Goal: Complete application form

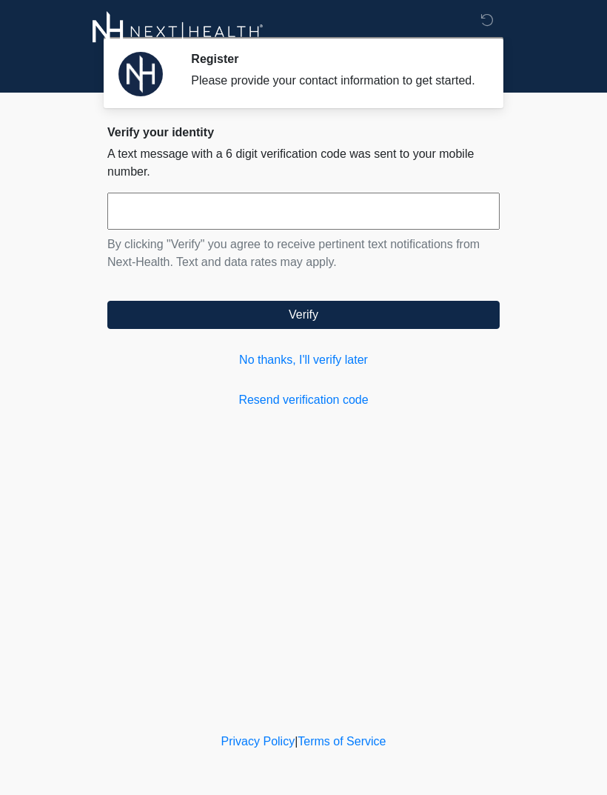
click at [202, 224] on input "text" at bounding box center [303, 211] width 393 height 37
type input "******"
click at [377, 324] on button "Verify" at bounding box center [303, 315] width 393 height 28
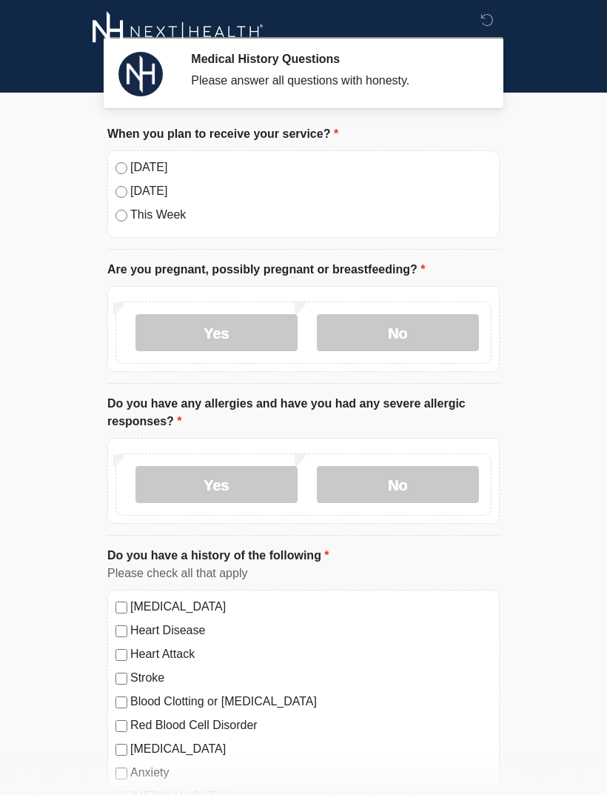
click at [138, 158] on label "[DATE]" at bounding box center [310, 167] width 361 height 18
click at [418, 324] on label "No" at bounding box center [398, 332] width 162 height 37
click at [227, 478] on label "Yes" at bounding box center [217, 484] width 162 height 37
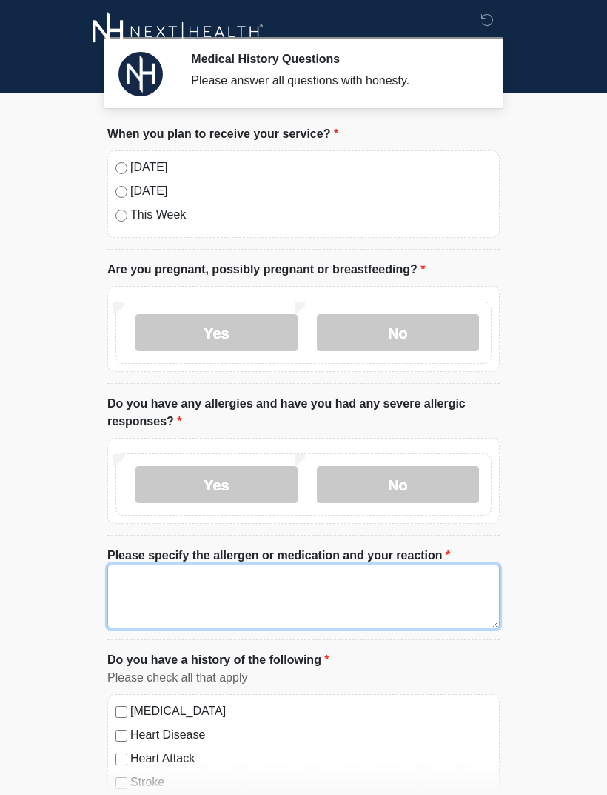
click at [209, 581] on textarea "Please specify the allergen or medication and your reaction" at bounding box center [303, 596] width 393 height 64
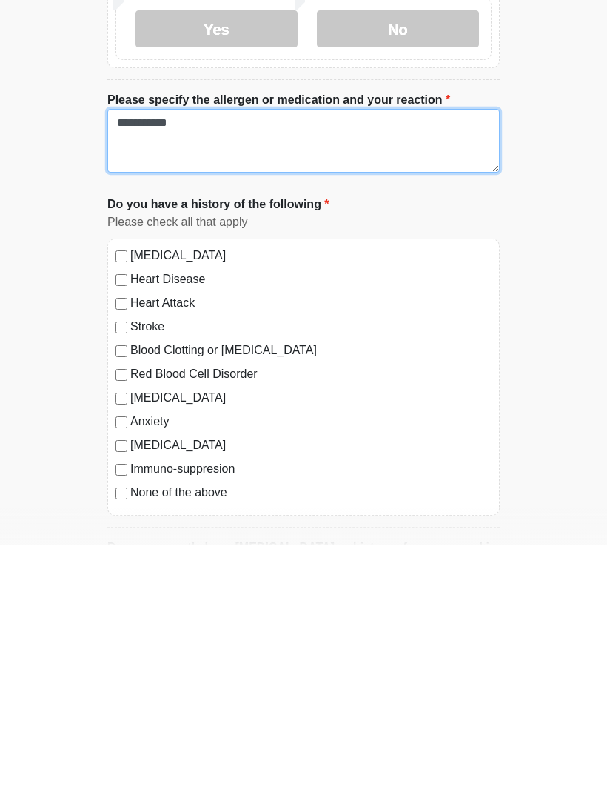
scroll to position [216, 0]
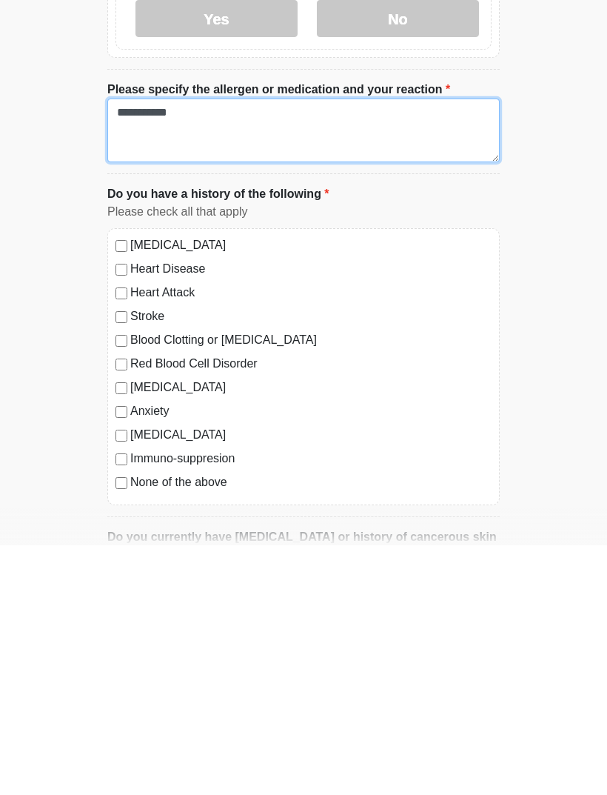
type textarea "**********"
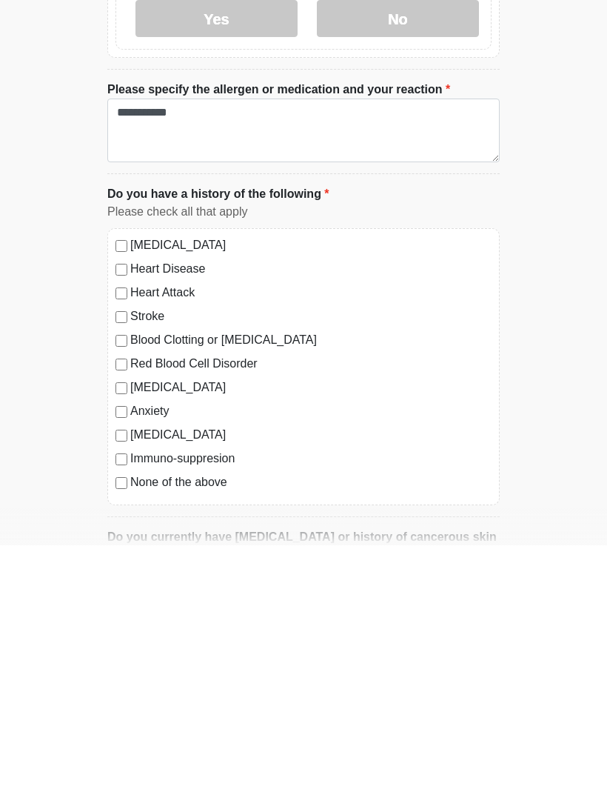
scroll to position [466, 0]
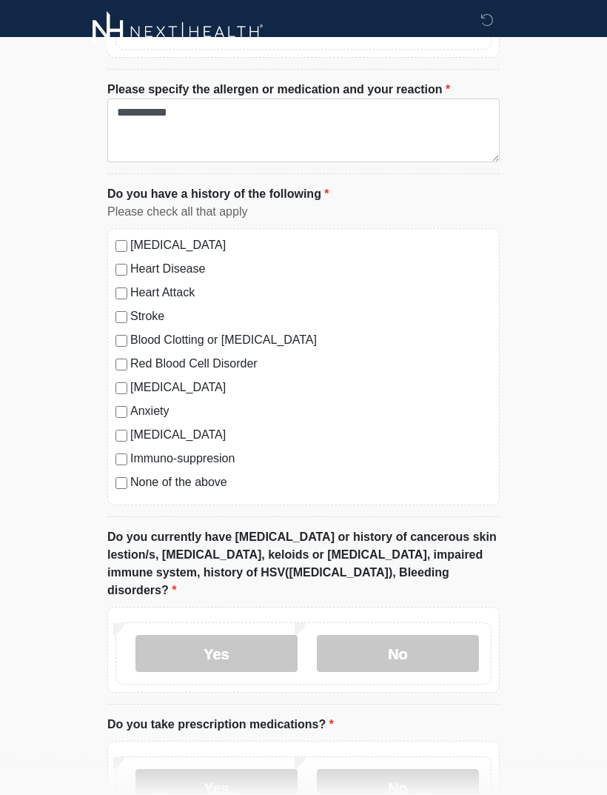
click at [426, 641] on label "No" at bounding box center [398, 653] width 162 height 37
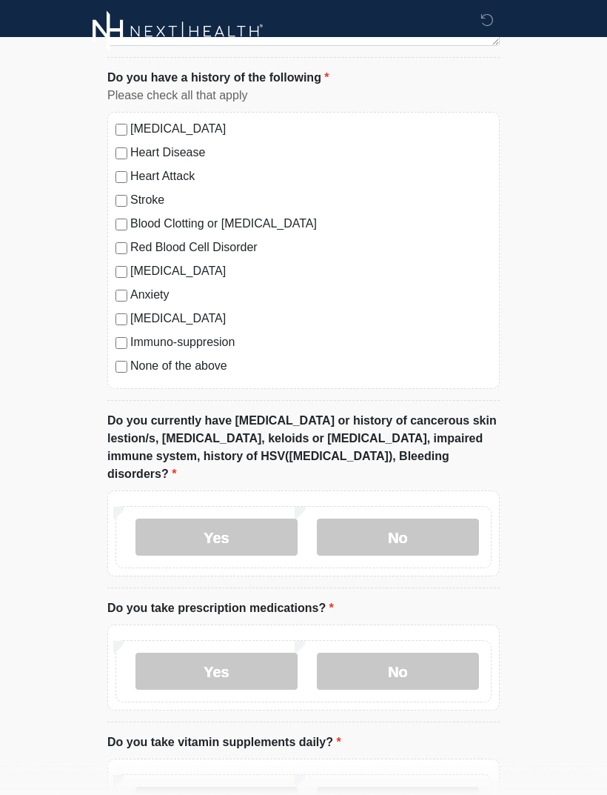
scroll to position [594, 0]
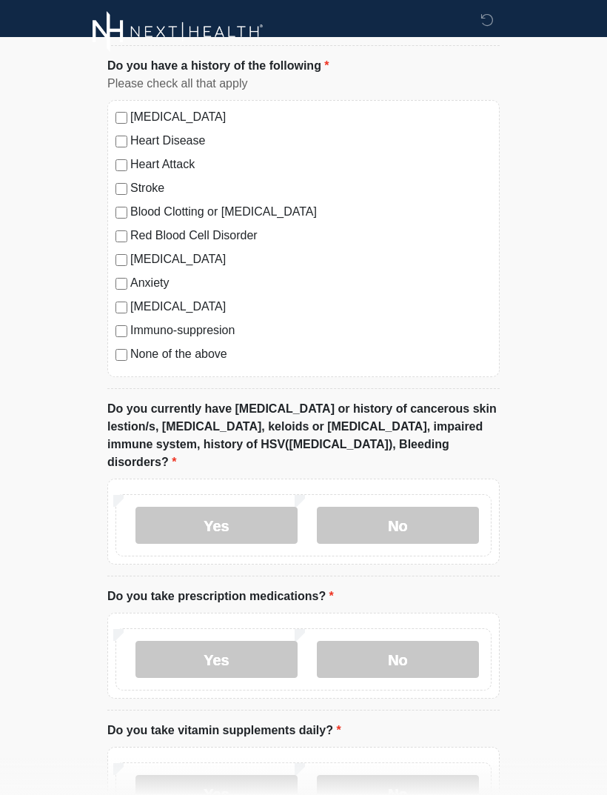
click at [231, 641] on label "Yes" at bounding box center [217, 659] width 162 height 37
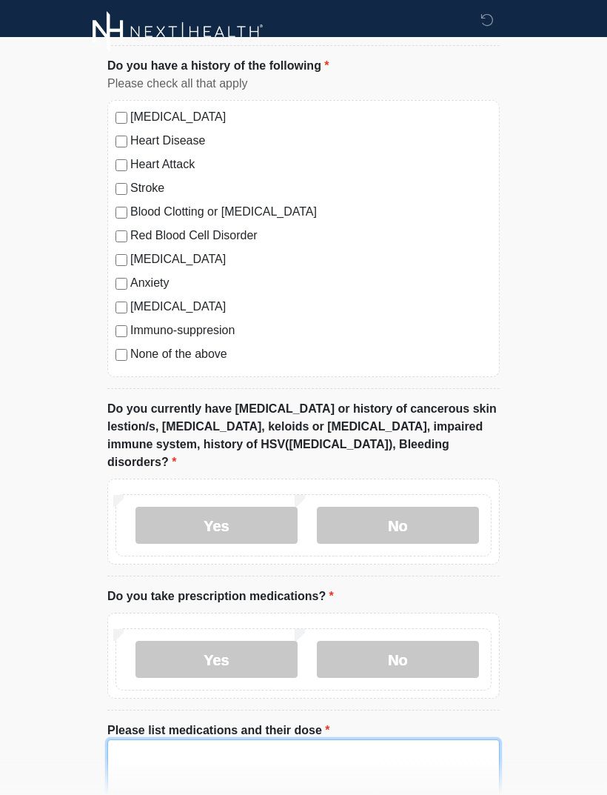
click at [215, 743] on textarea "Please list medications and their dose" at bounding box center [303, 771] width 393 height 64
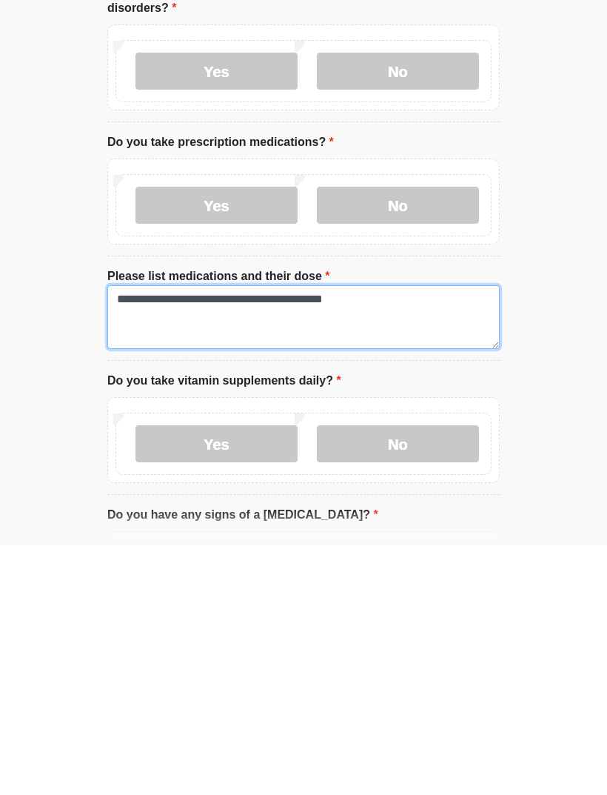
type textarea "**********"
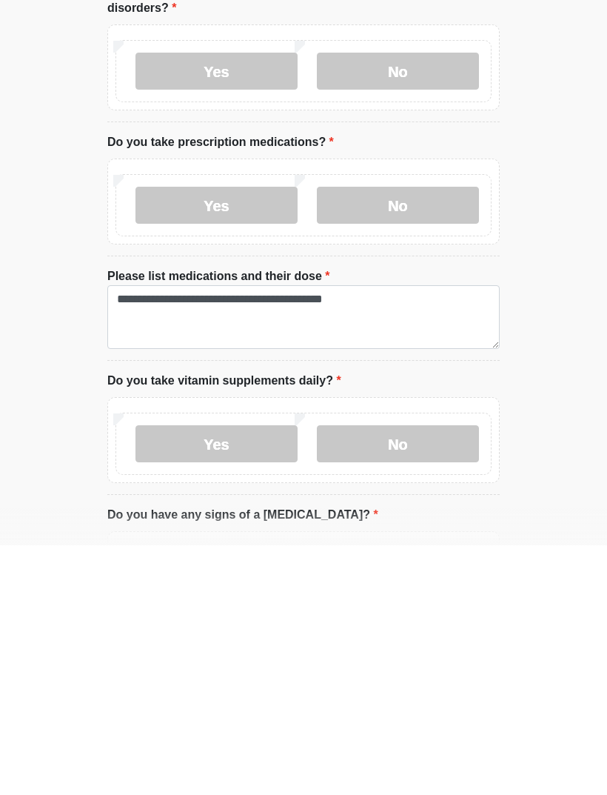
click at [228, 675] on label "Yes" at bounding box center [217, 693] width 162 height 37
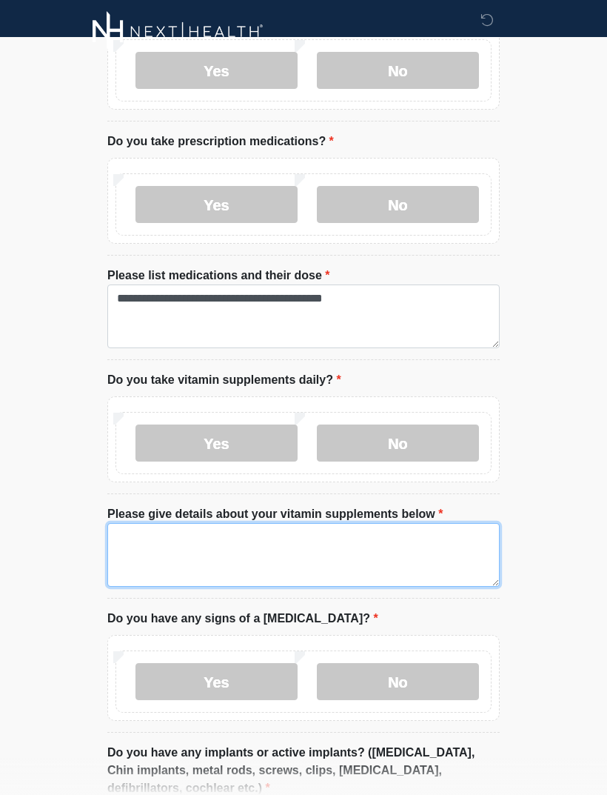
click at [158, 523] on textarea "Please give details about your vitamin supplements below" at bounding box center [303, 555] width 393 height 64
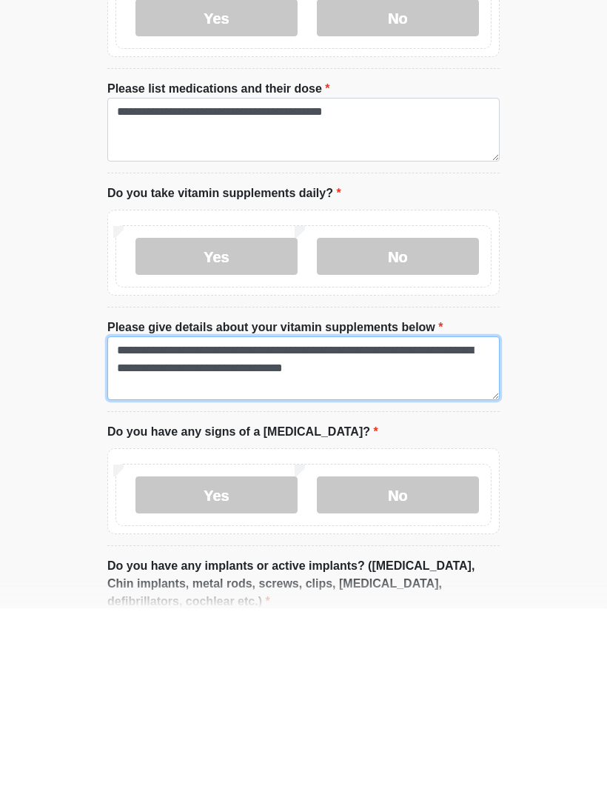
type textarea "**********"
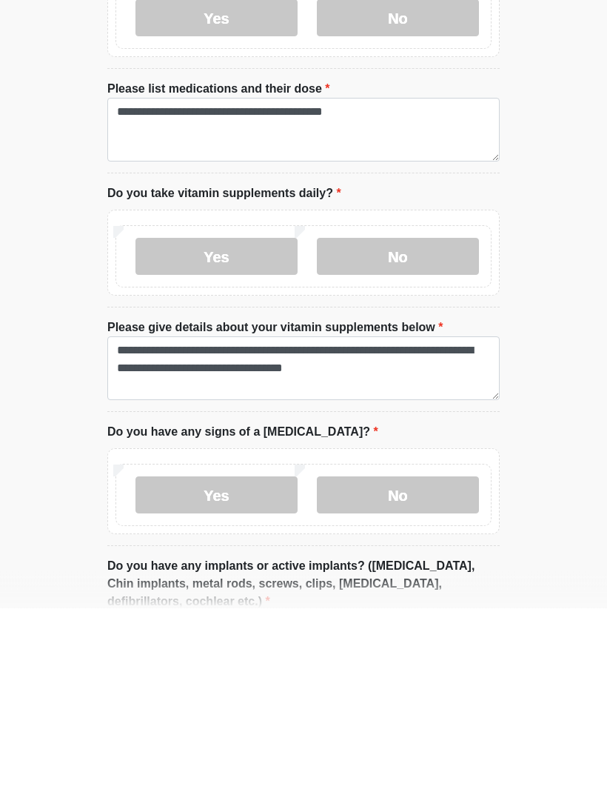
click at [429, 664] on label "No" at bounding box center [398, 682] width 162 height 37
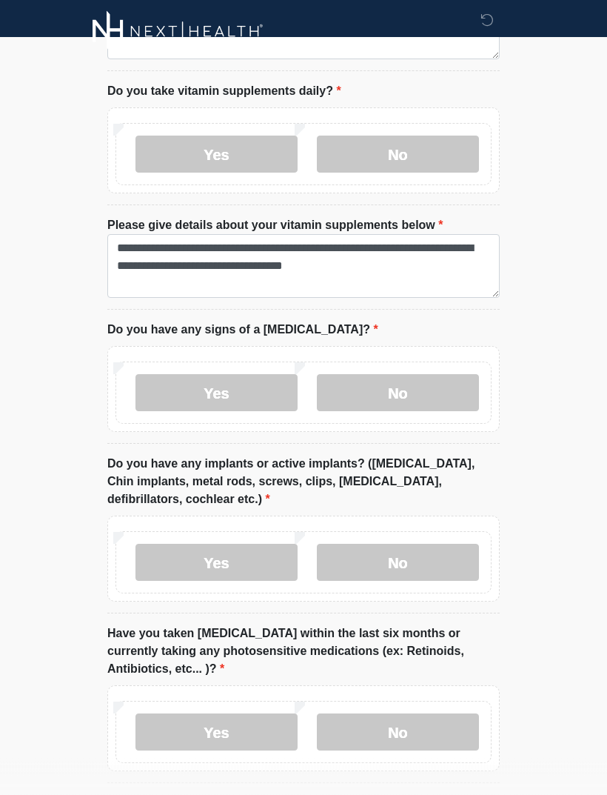
click at [428, 544] on label "No" at bounding box center [398, 562] width 162 height 37
click at [428, 713] on label "No" at bounding box center [398, 731] width 162 height 37
click at [421, 794] on button "Continue" at bounding box center [303, 809] width 393 height 28
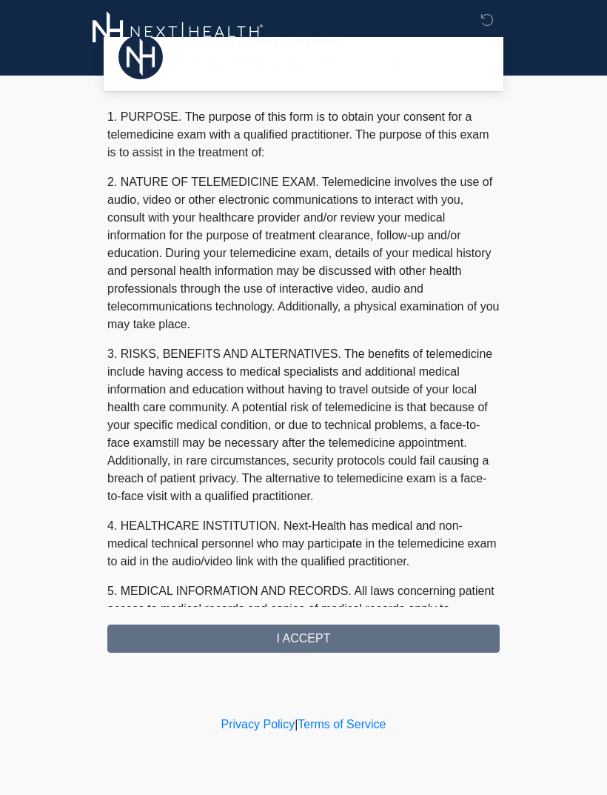
scroll to position [0, 0]
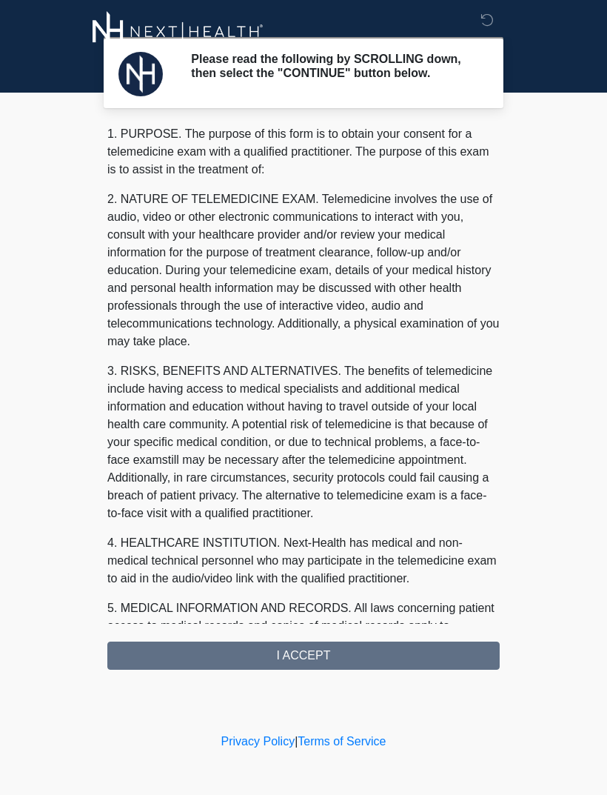
click at [355, 652] on div "1. PURPOSE. The purpose of this form is to obtain your consent for a telemedici…" at bounding box center [303, 397] width 393 height 544
click at [336, 661] on div "1. PURPOSE. The purpose of this form is to obtain your consent for a telemedici…" at bounding box center [303, 397] width 393 height 544
click at [309, 664] on div "1. PURPOSE. The purpose of this form is to obtain your consent for a telemedici…" at bounding box center [303, 397] width 393 height 544
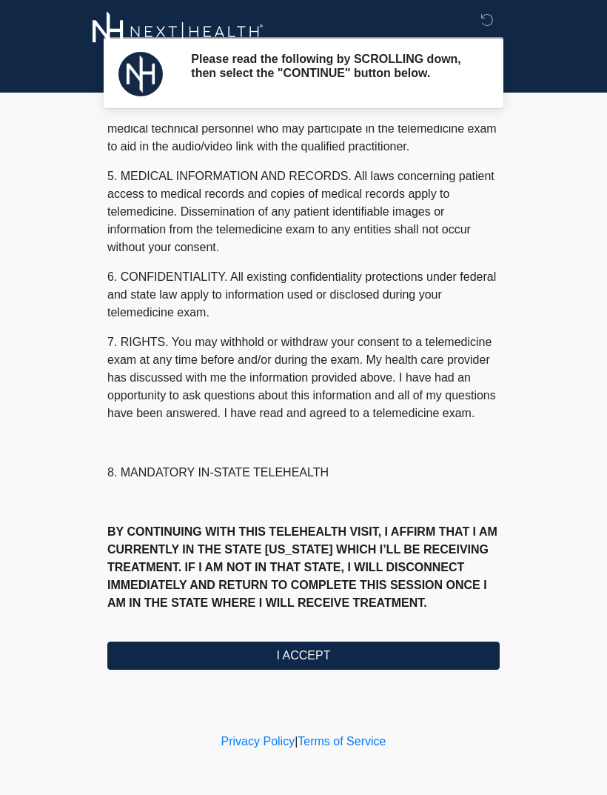
scroll to position [450, 0]
click at [333, 663] on button "I ACCEPT" at bounding box center [303, 655] width 393 height 28
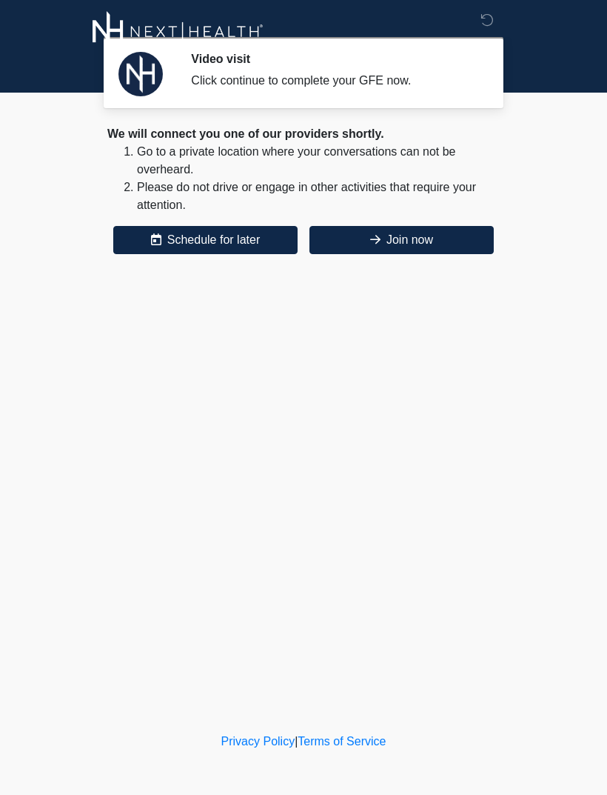
click at [444, 240] on button "Join now" at bounding box center [402, 240] width 184 height 28
